Goal: Information Seeking & Learning: Learn about a topic

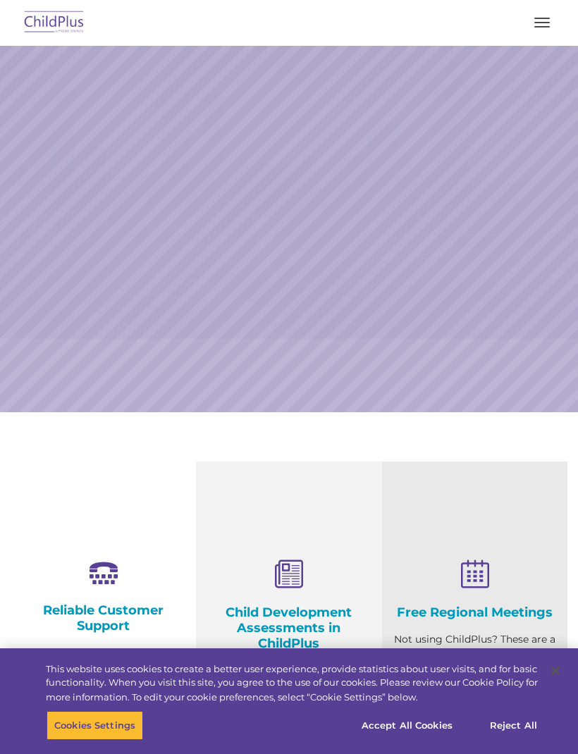
select select "MEDIUM"
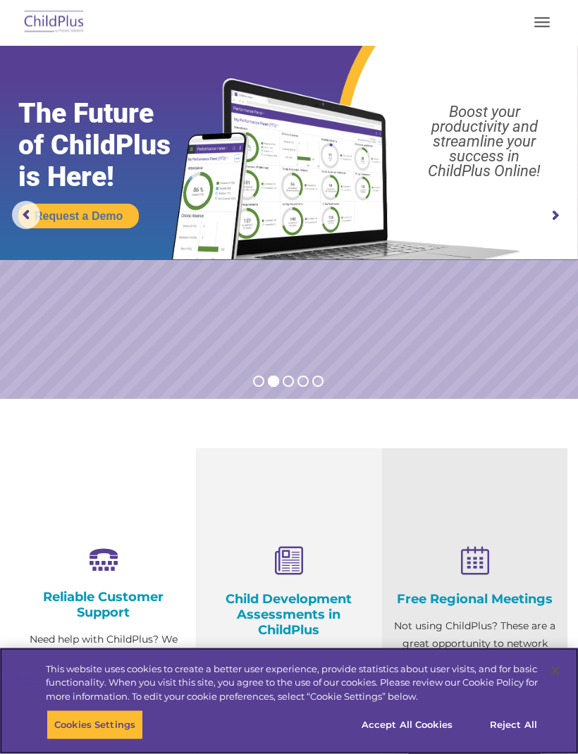
scroll to position [14, 0]
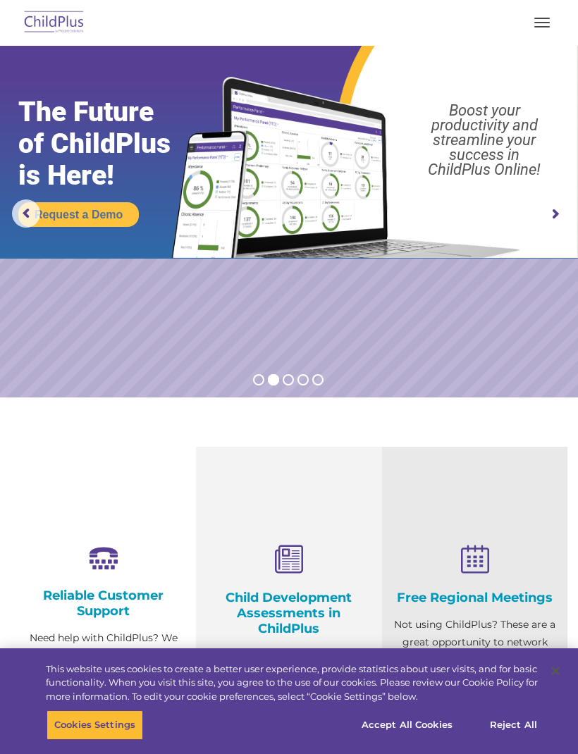
click at [108, 214] on link "Request a Demo" at bounding box center [78, 214] width 121 height 25
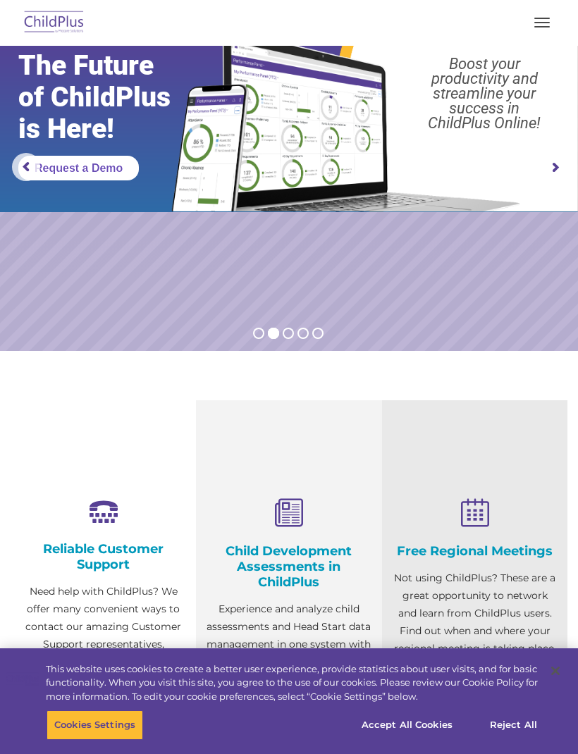
scroll to position [0, 0]
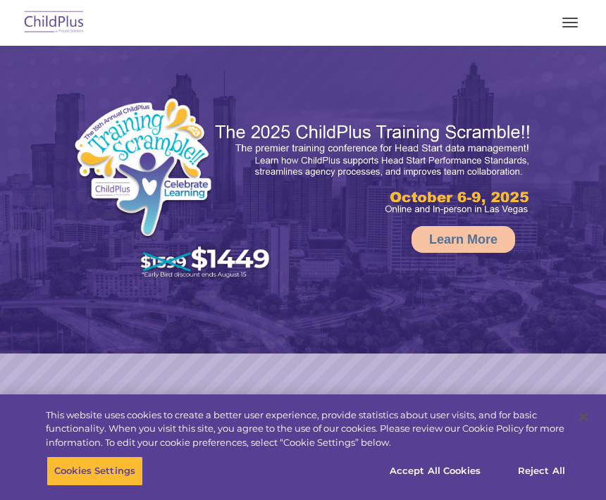
select select "MEDIUM"
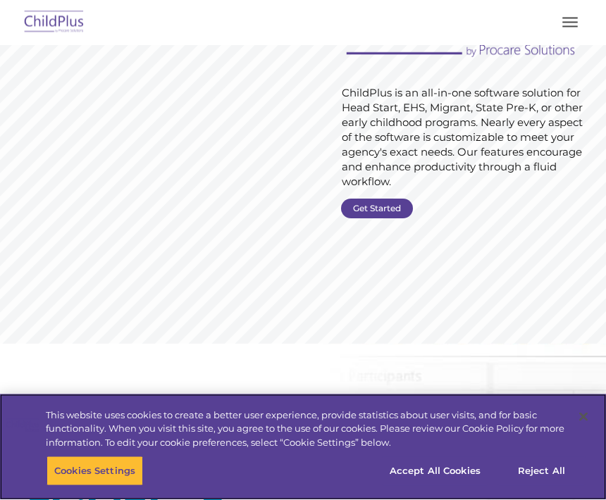
scroll to position [209, 0]
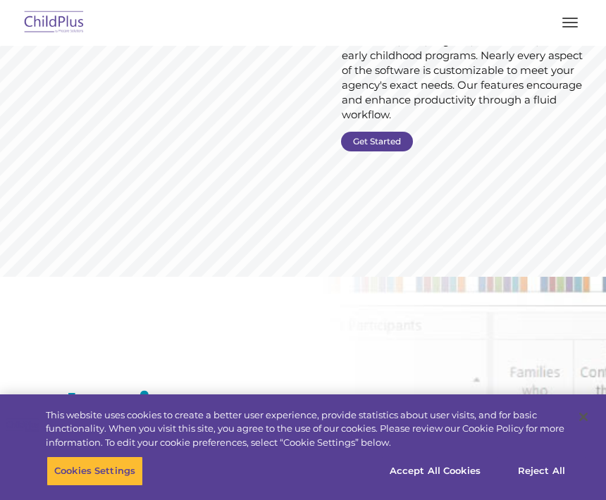
click at [464, 421] on div "What is ChildPlus? ChildPlus is the innovative data management solution for Hea…" at bounding box center [303, 509] width 606 height 465
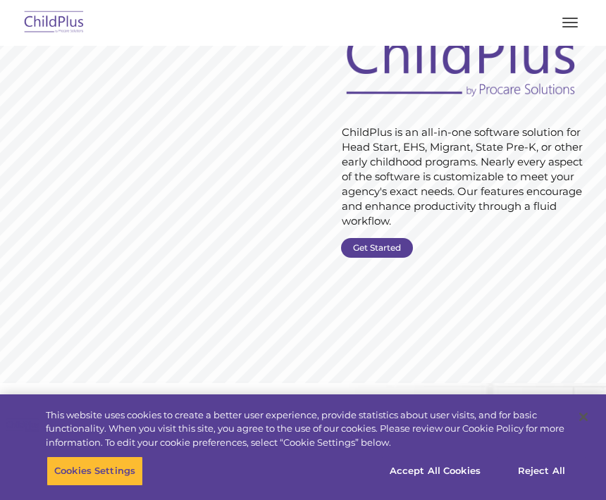
scroll to position [0, 0]
